Goal: Transaction & Acquisition: Purchase product/service

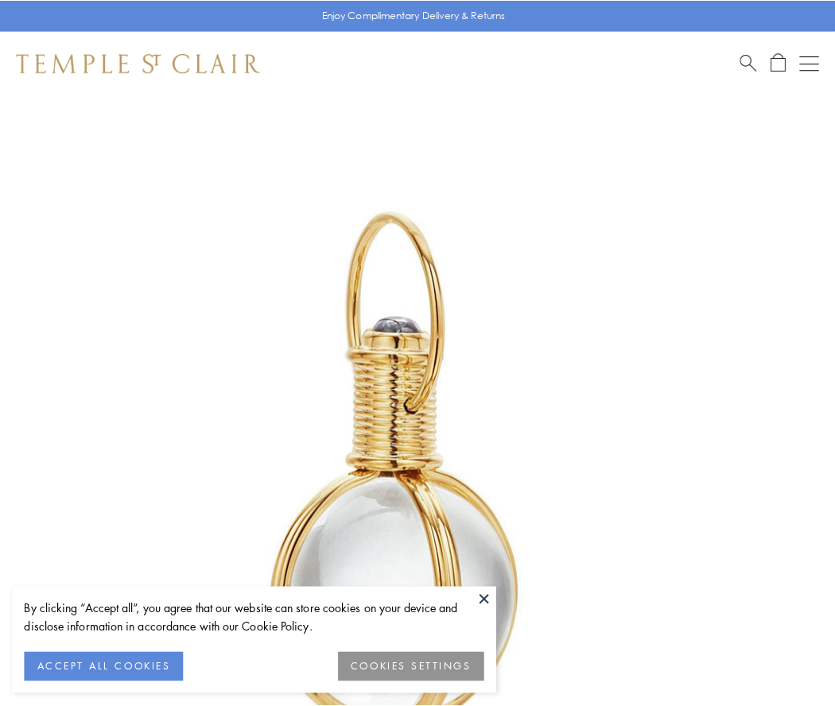
scroll to position [415, 0]
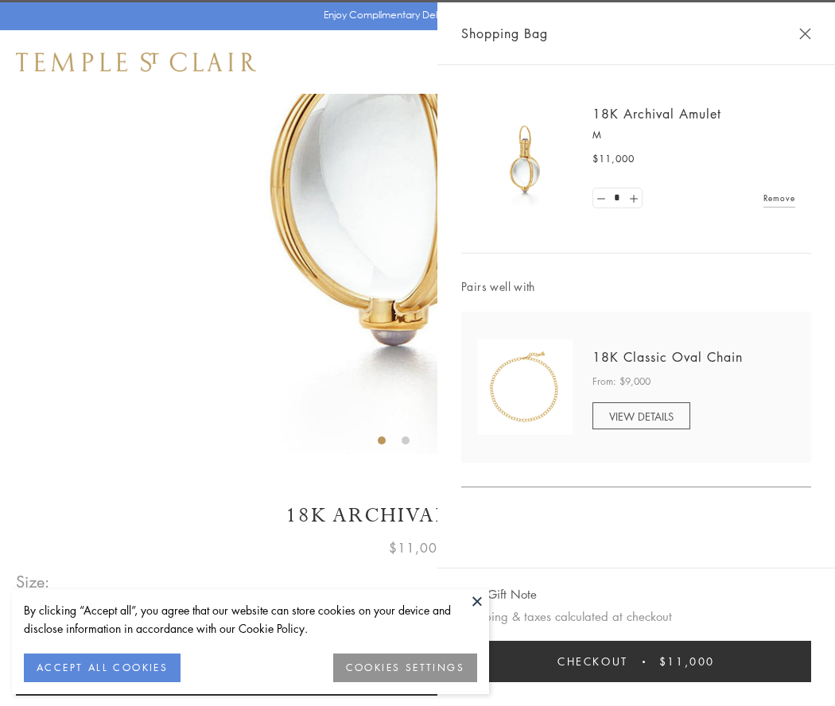
click at [636, 661] on button "Checkout $11,000" at bounding box center [636, 661] width 350 height 41
